Goal: Information Seeking & Learning: Learn about a topic

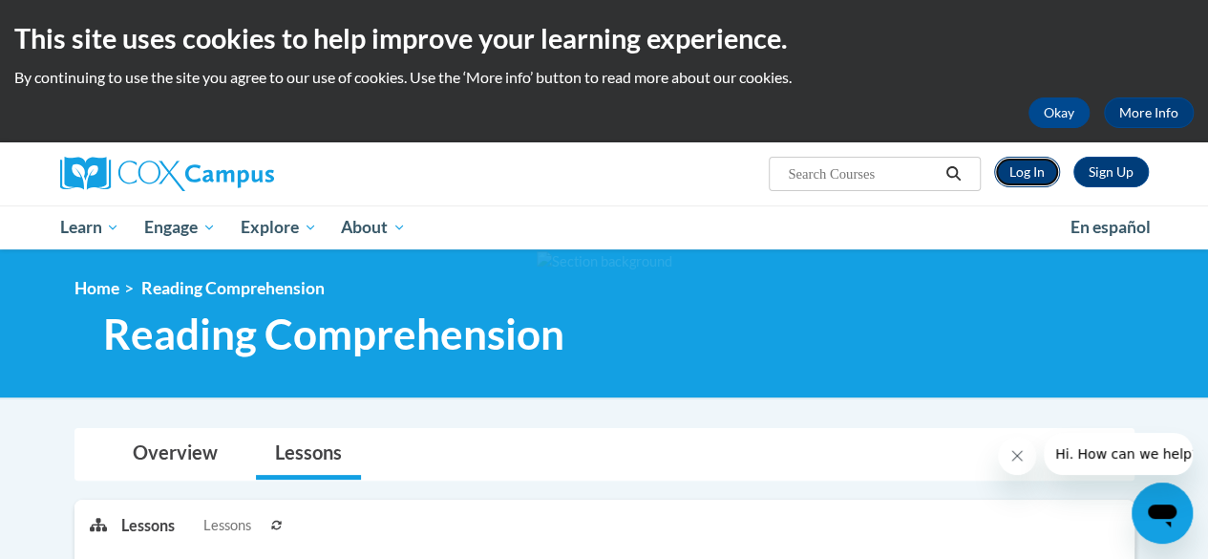
click at [1015, 157] on link "Log In" at bounding box center [1027, 172] width 66 height 31
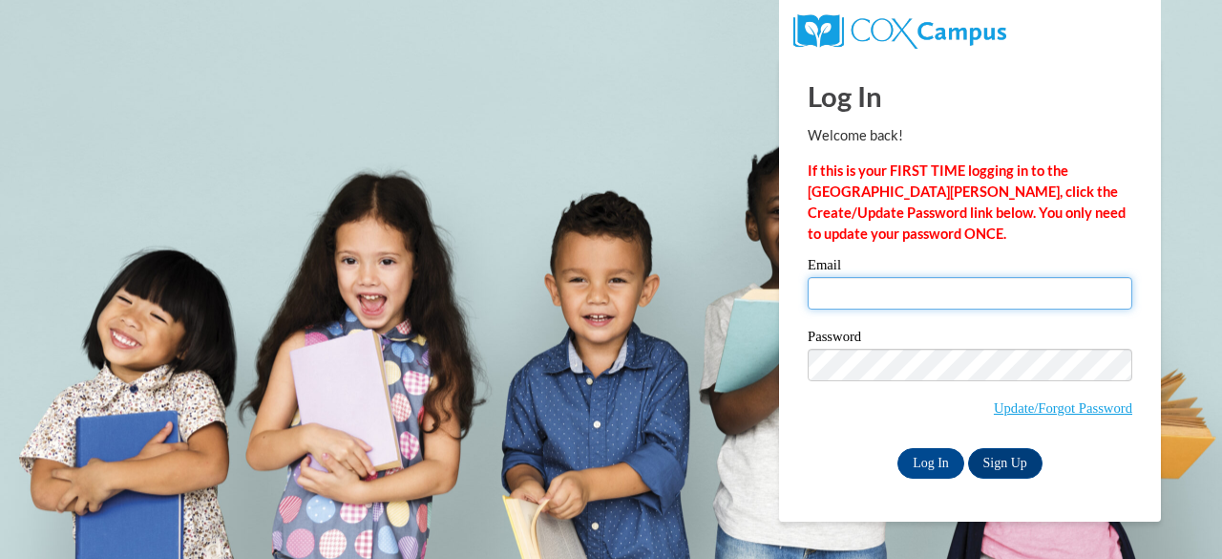
click at [841, 295] on input "Email" at bounding box center [970, 293] width 325 height 32
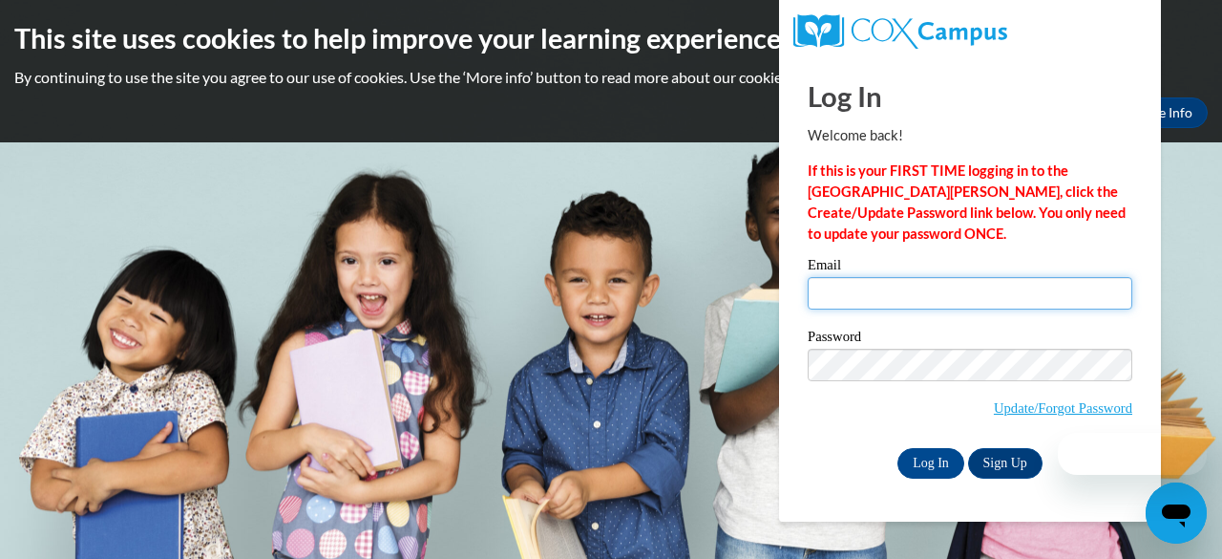
type input "prellwitzs@fortschools.org"
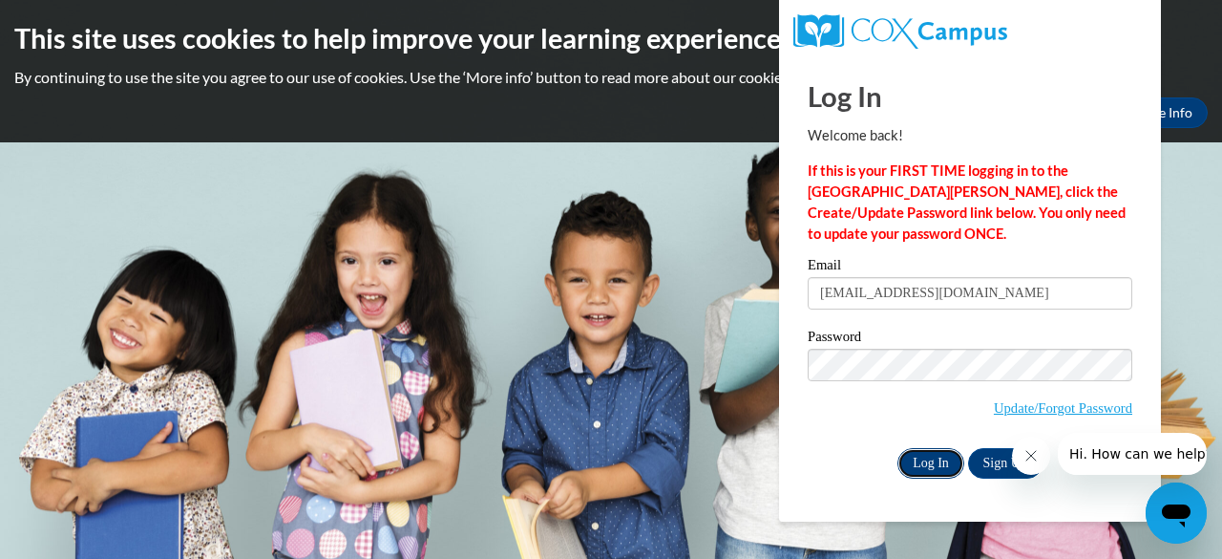
click at [929, 468] on input "Log In" at bounding box center [931, 463] width 67 height 31
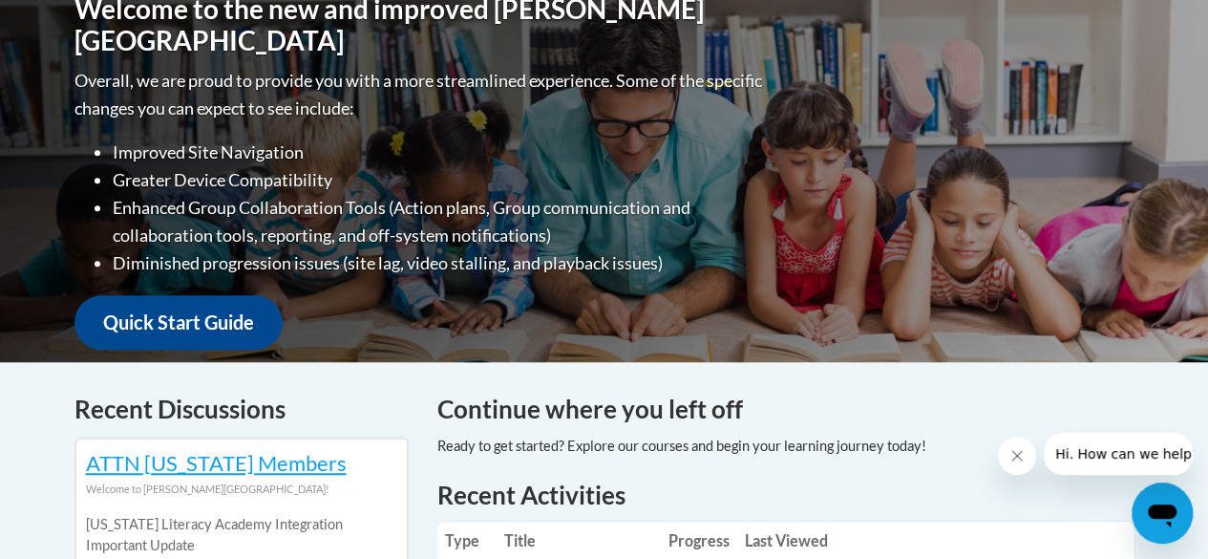
scroll to position [573, 0]
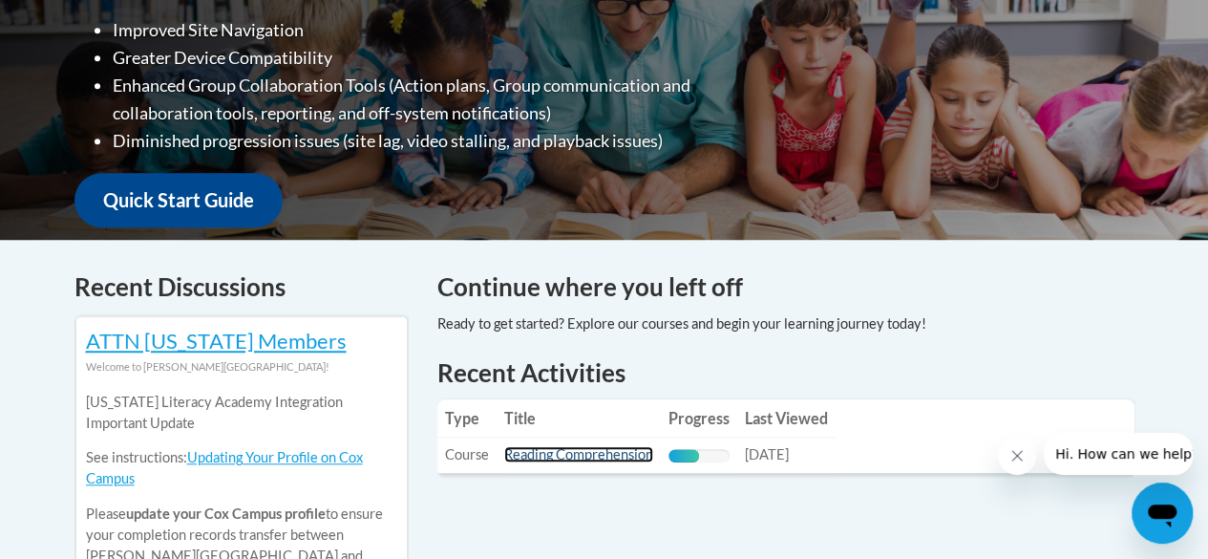
click at [602, 446] on link "Reading Comprehension" at bounding box center [578, 454] width 149 height 16
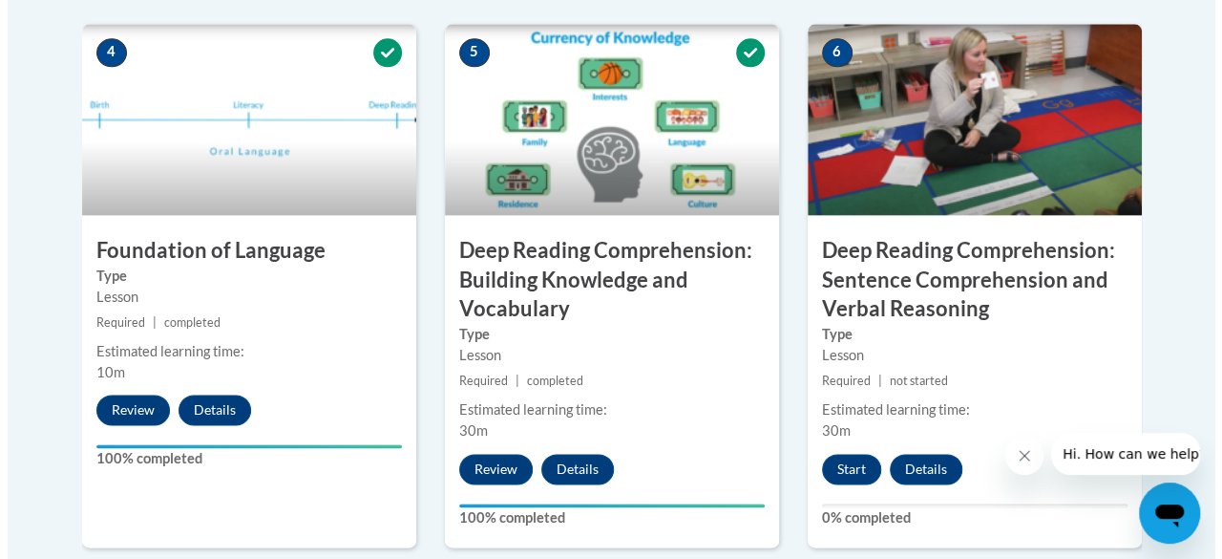
scroll to position [1146, 0]
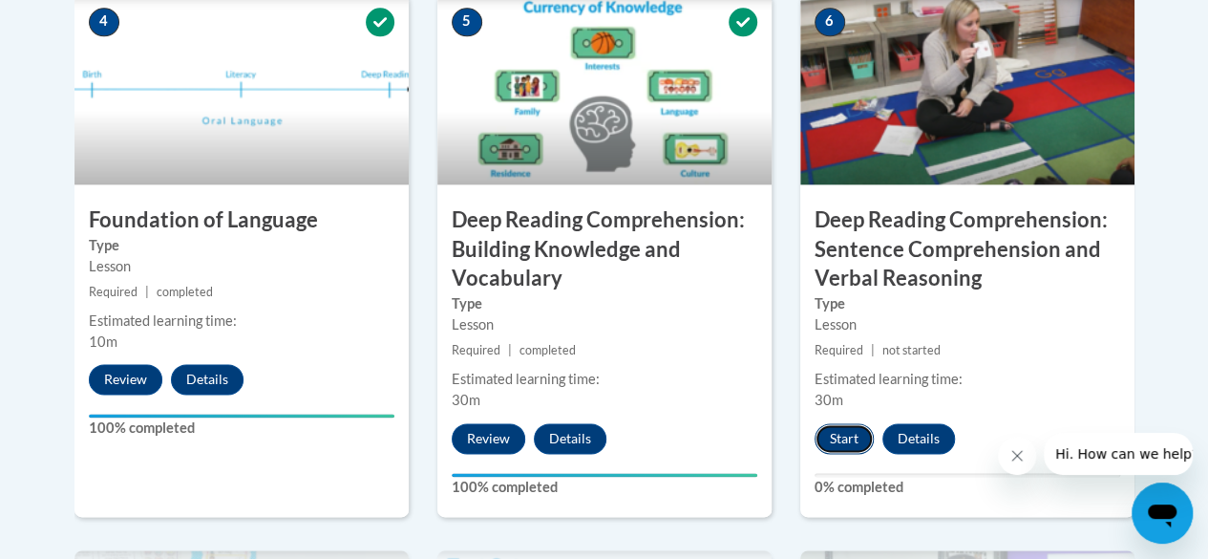
click at [836, 423] on button "Start" at bounding box center [844, 438] width 59 height 31
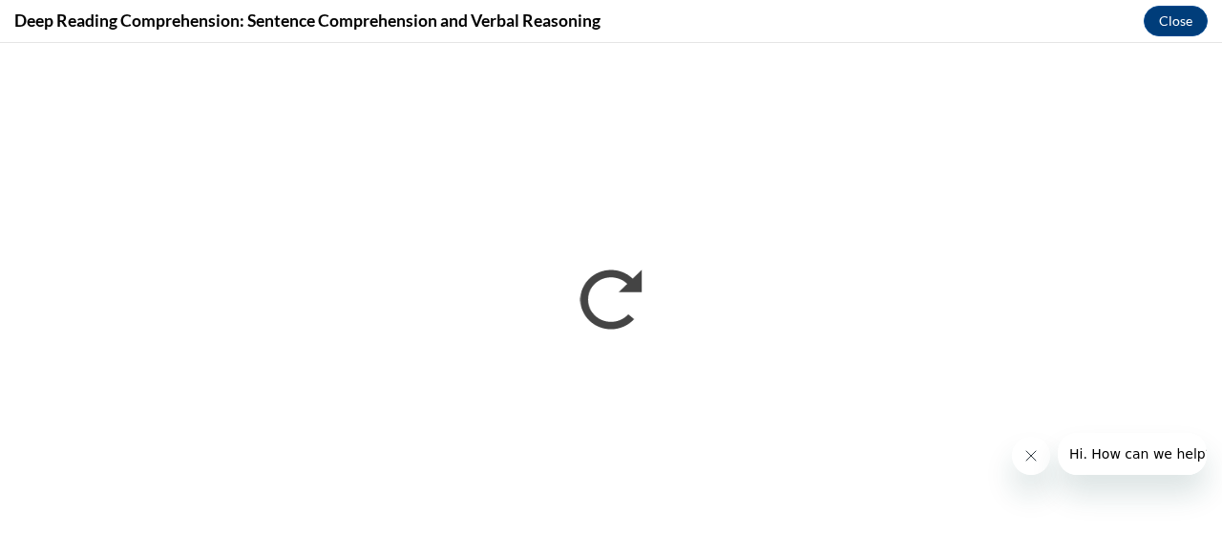
scroll to position [0, 0]
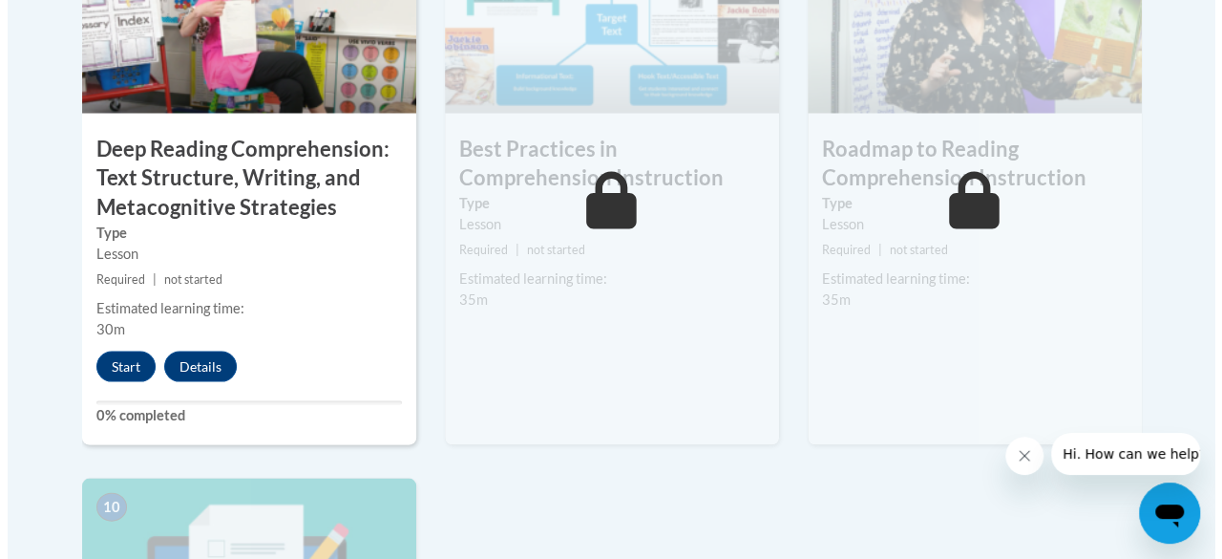
scroll to position [1719, 0]
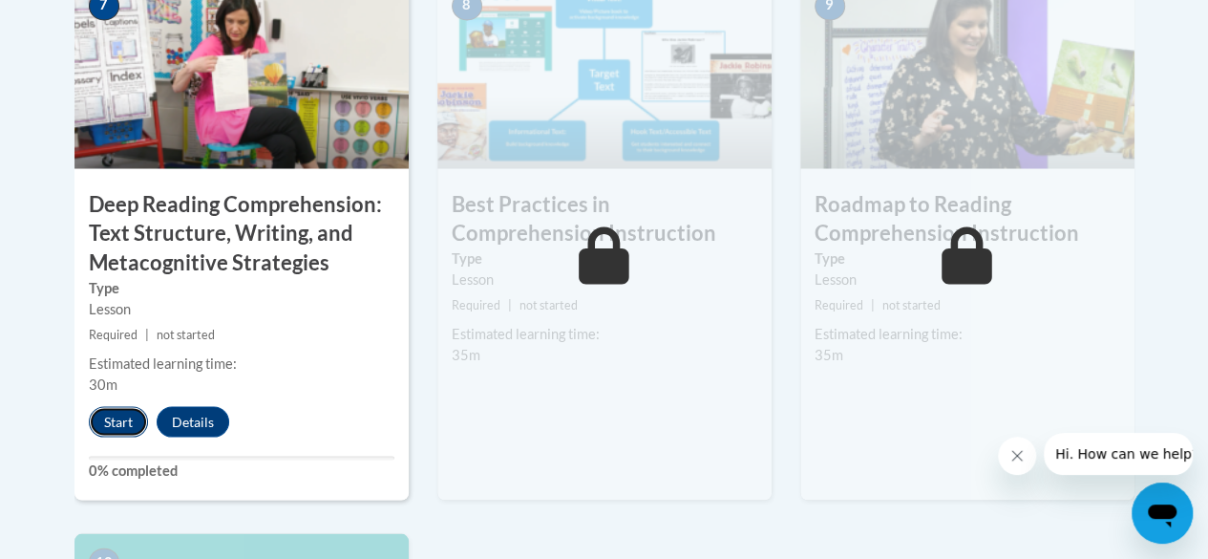
click at [101, 406] on button "Start" at bounding box center [118, 421] width 59 height 31
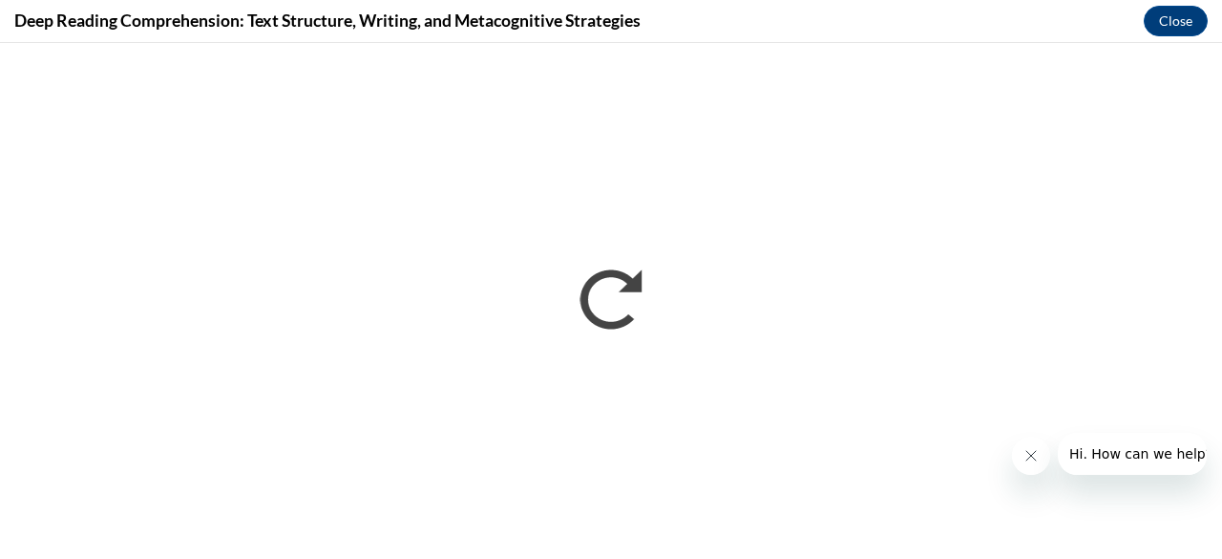
scroll to position [0, 0]
click at [1032, 455] on icon "Close message from company" at bounding box center [1030, 455] width 15 height 15
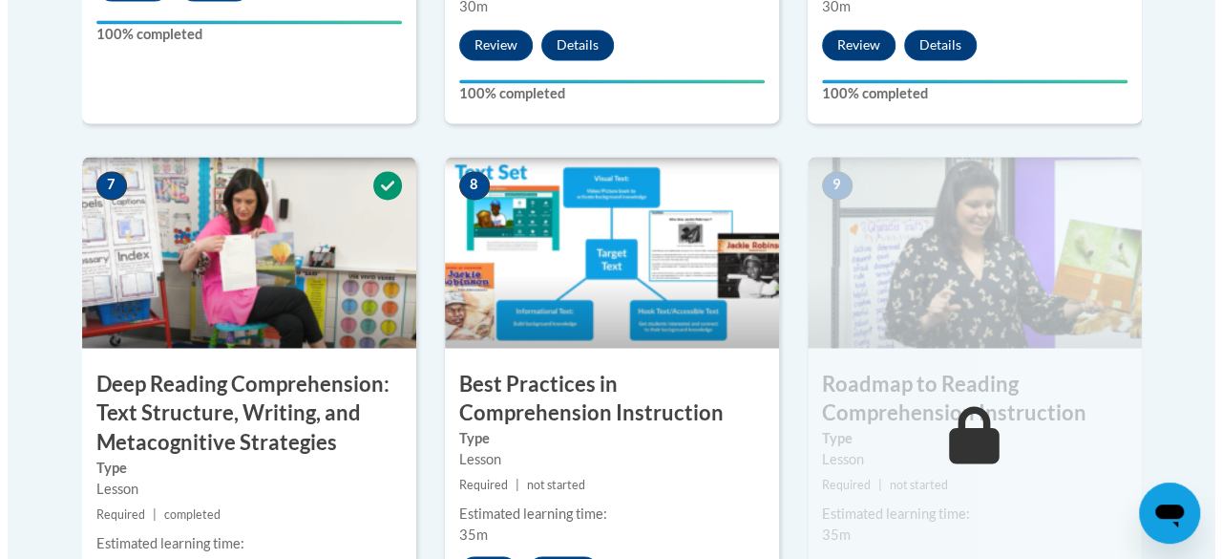
scroll to position [1644, 0]
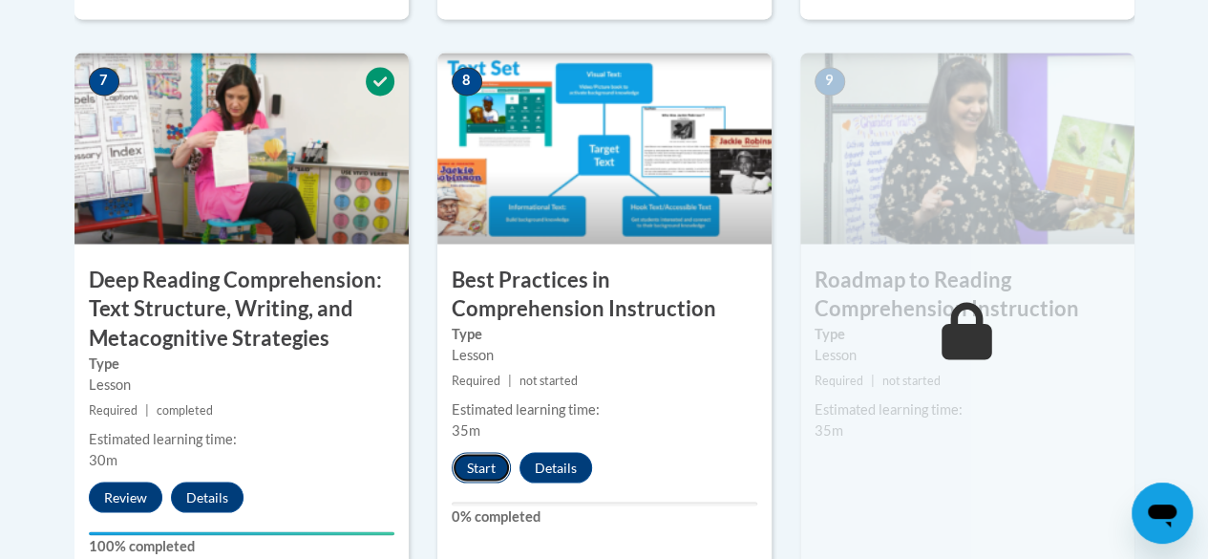
click at [464, 452] on button "Start" at bounding box center [481, 467] width 59 height 31
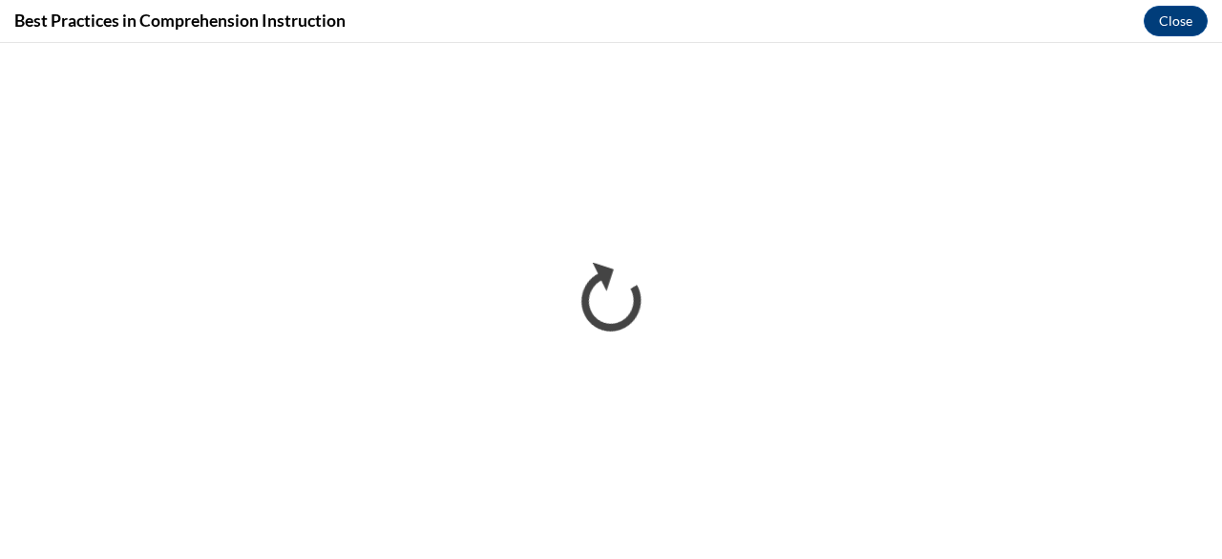
scroll to position [0, 0]
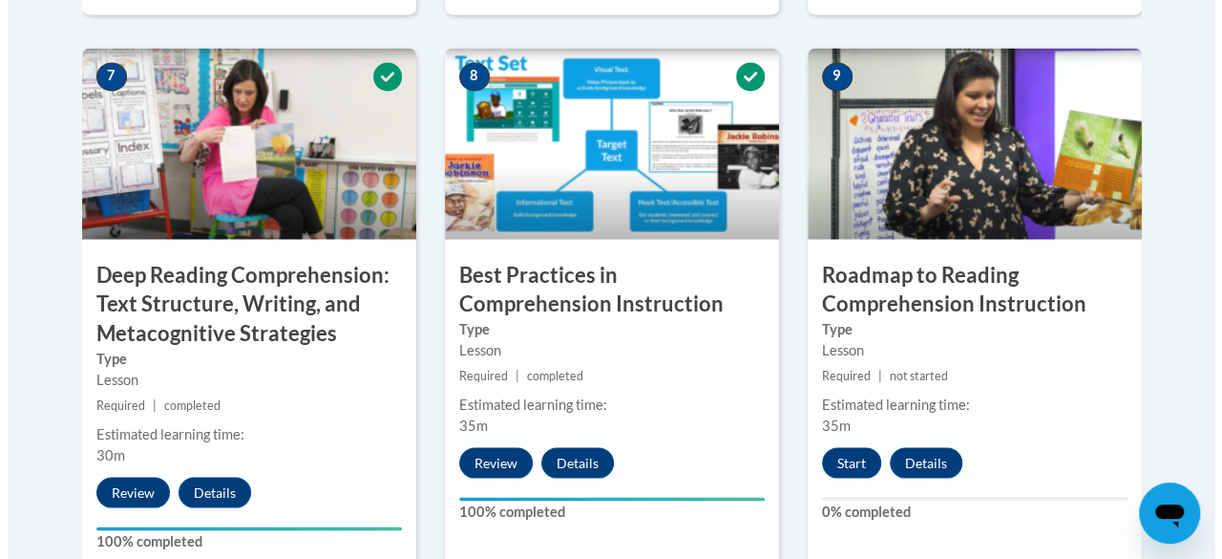
scroll to position [1624, 0]
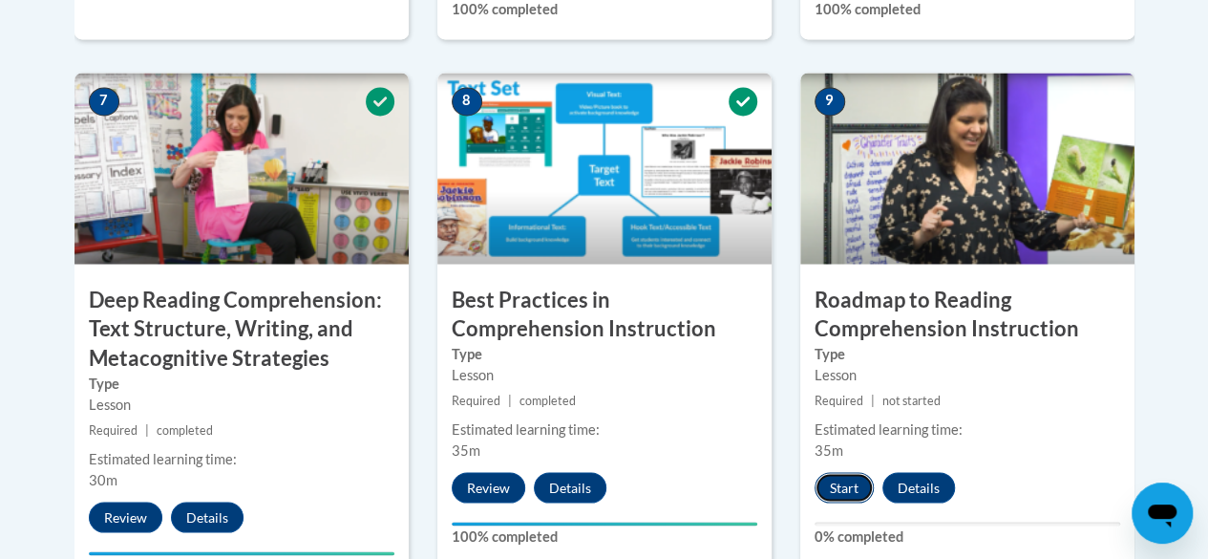
click at [835, 472] on button "Start" at bounding box center [844, 487] width 59 height 31
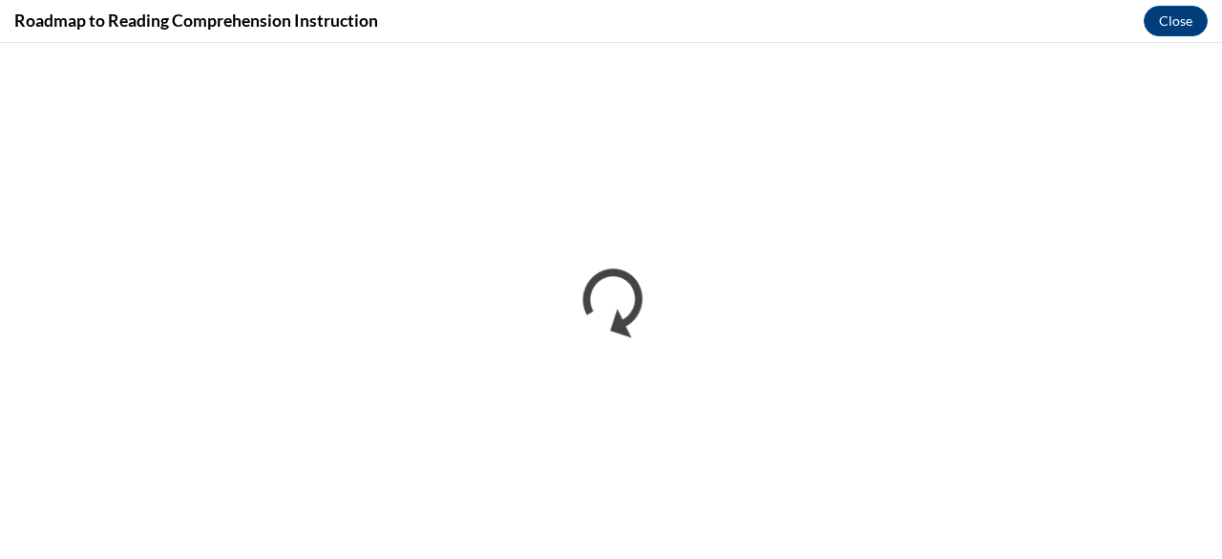
scroll to position [0, 0]
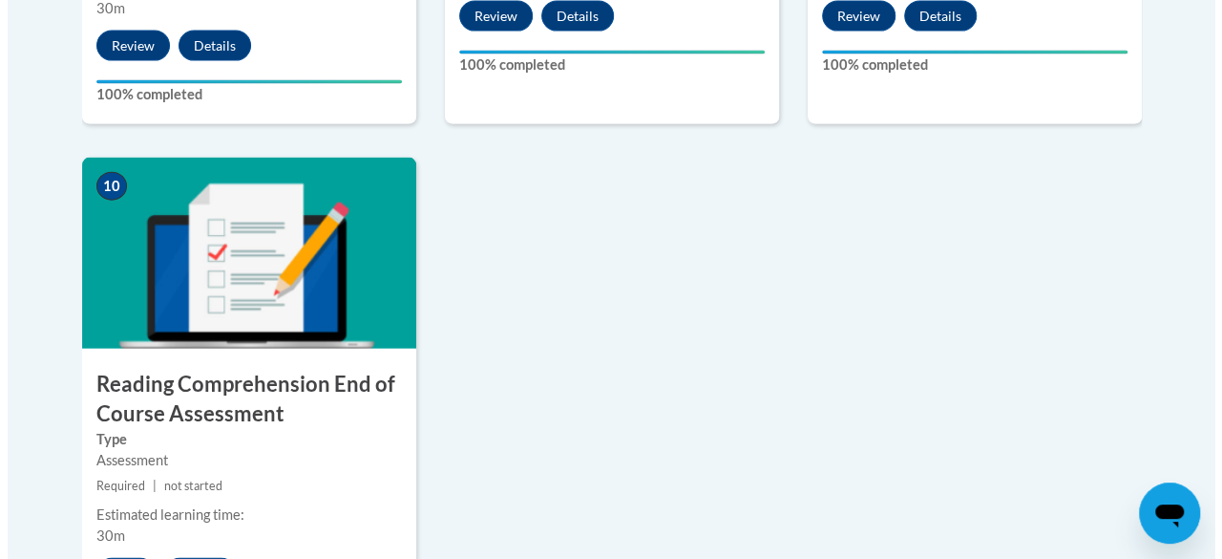
scroll to position [2101, 0]
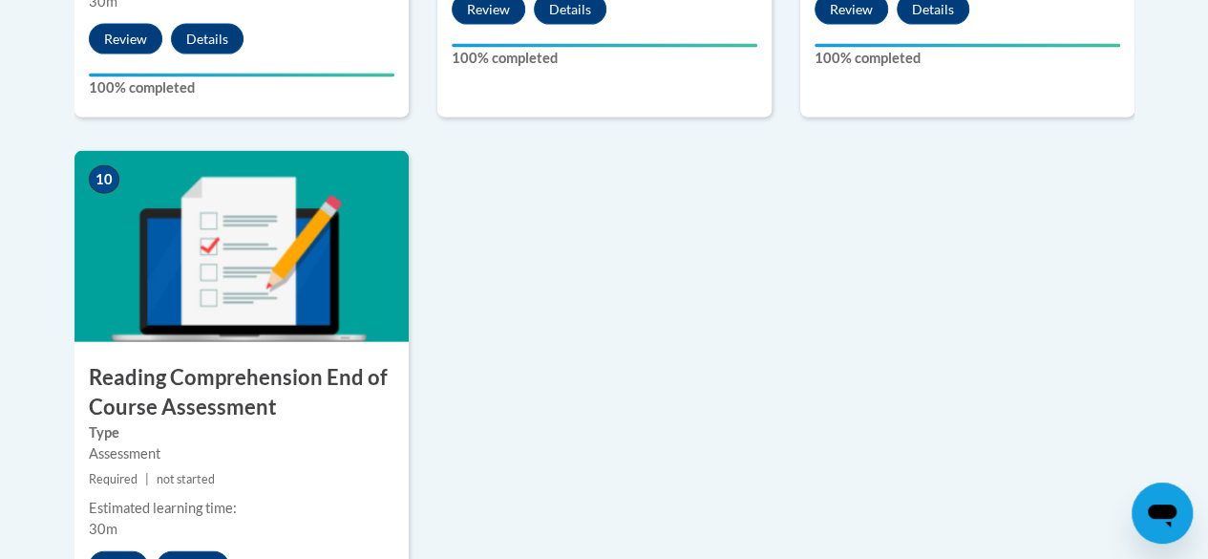
click at [269, 422] on label "Type" at bounding box center [242, 432] width 306 height 21
click at [113, 551] on button "Start" at bounding box center [118, 566] width 59 height 31
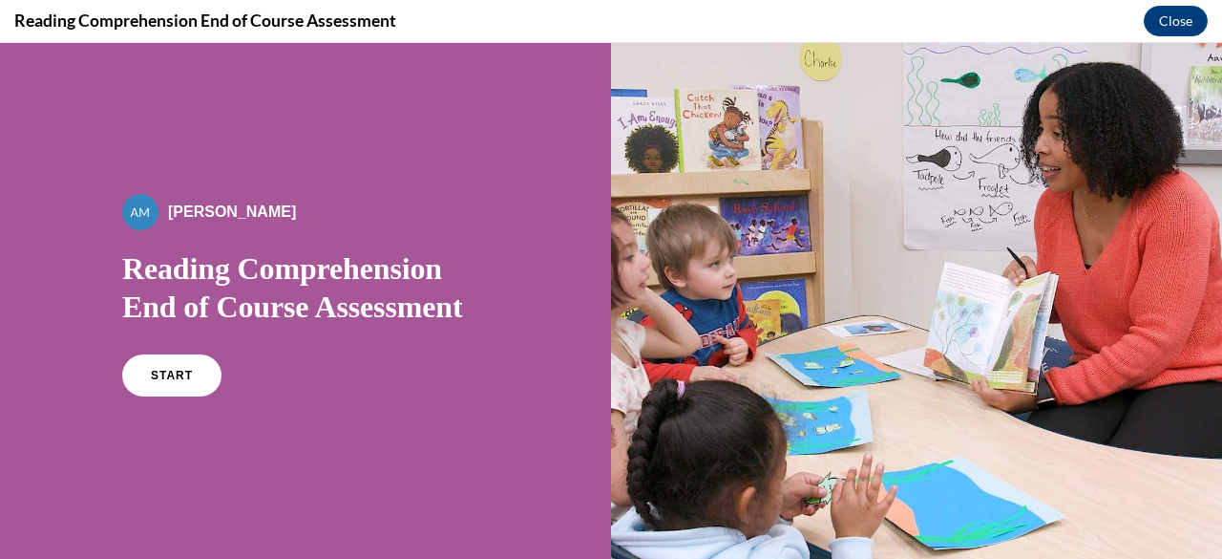
scroll to position [0, 0]
